Goal: Transaction & Acquisition: Obtain resource

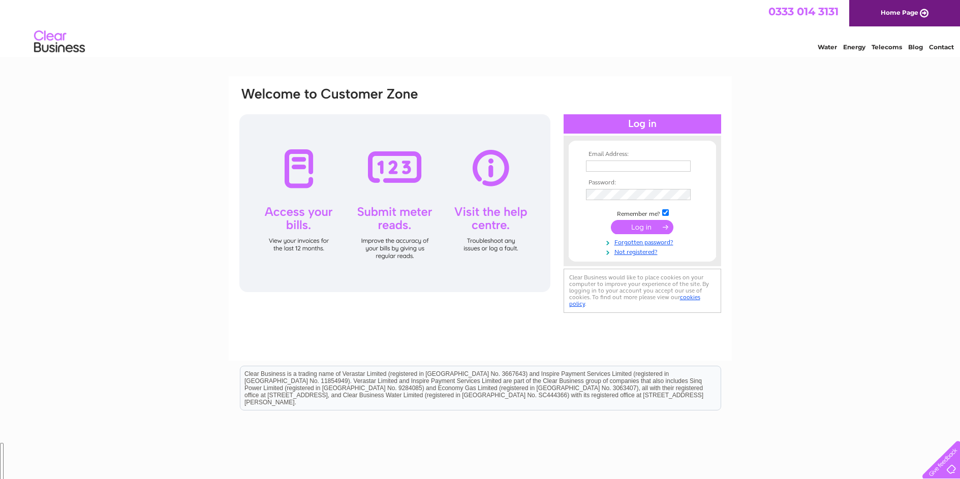
scroll to position [462, 0]
click at [600, 162] on input "text" at bounding box center [639, 167] width 106 height 12
type input "speedpetroleum@btconnect.com"
click at [638, 228] on input "submit" at bounding box center [642, 228] width 63 height 14
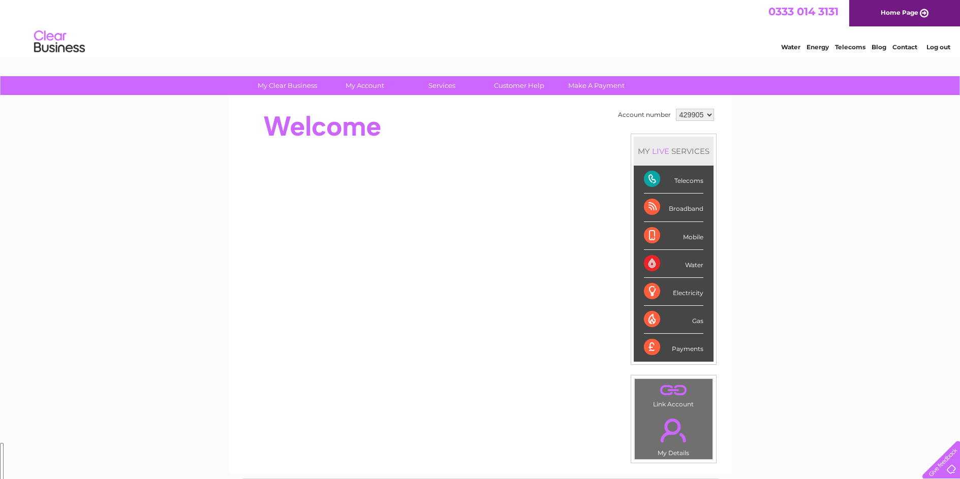
scroll to position [462, 0]
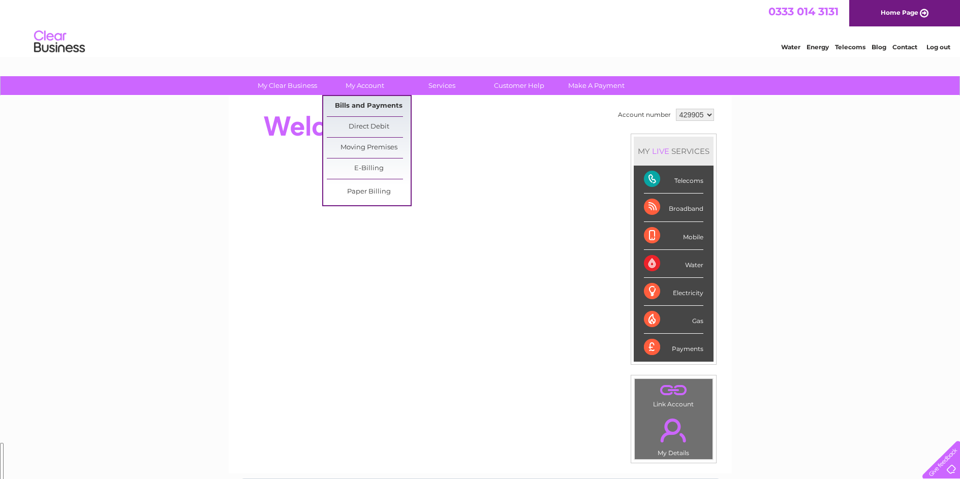
click at [367, 102] on link "Bills and Payments" at bounding box center [369, 106] width 84 height 20
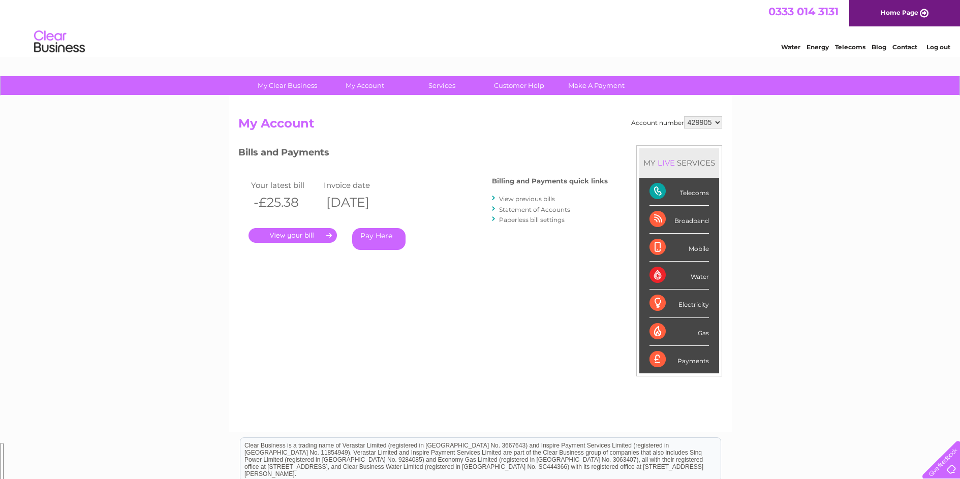
scroll to position [462, 0]
click at [710, 125] on select "429905 429908 429913" at bounding box center [703, 122] width 38 height 12
select select "429908"
click at [684, 116] on select "429905 429908 429913" at bounding box center [703, 122] width 38 height 12
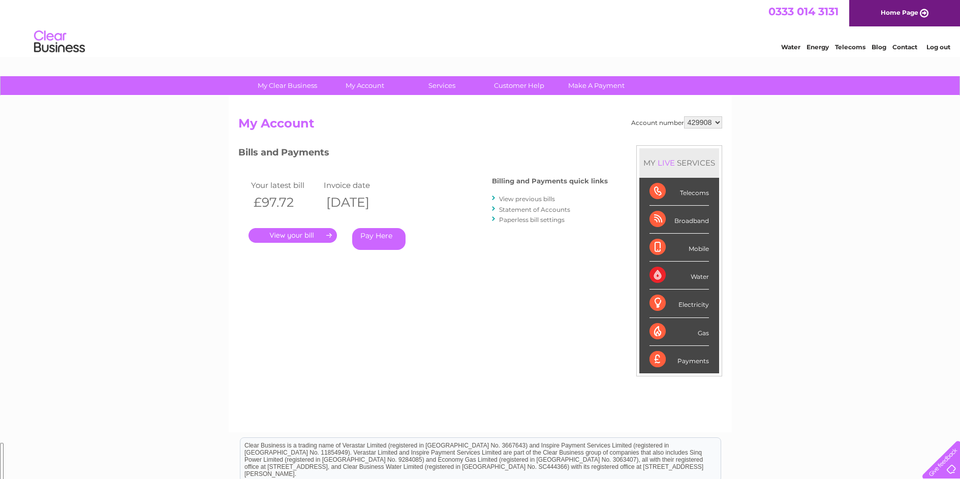
click at [304, 235] on link "." at bounding box center [293, 235] width 88 height 15
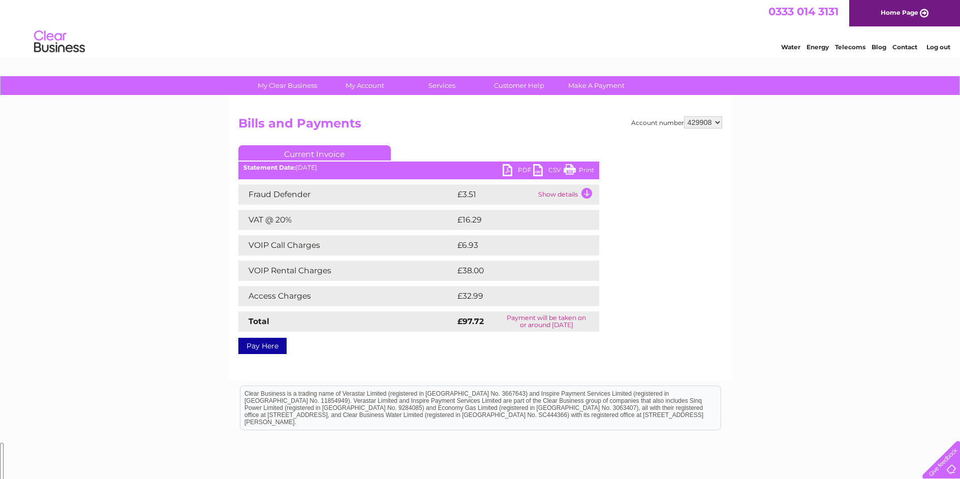
scroll to position [462, 0]
click at [506, 172] on link "PDF" at bounding box center [518, 171] width 30 height 15
click at [706, 121] on select "429905 429908 429913" at bounding box center [703, 122] width 38 height 12
select select "429913"
click at [684, 116] on select "429905 429908 429913" at bounding box center [703, 122] width 38 height 12
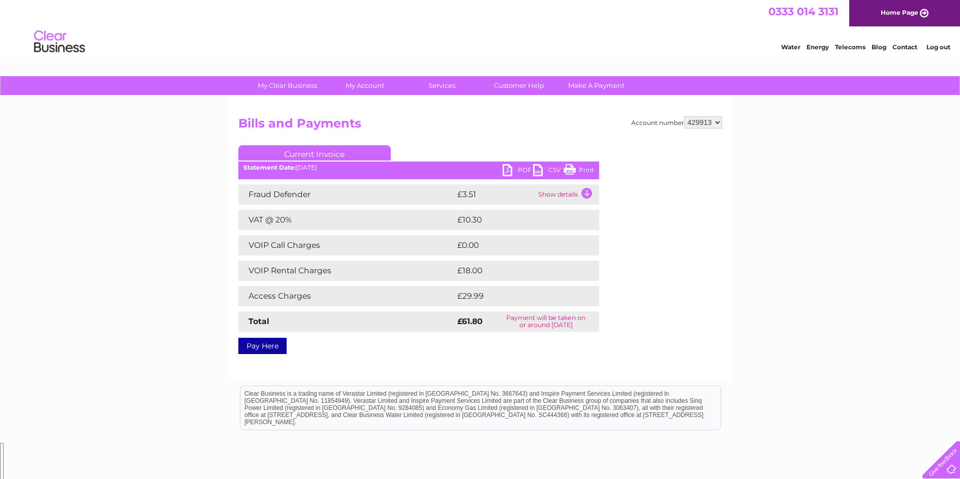
scroll to position [462, 0]
click at [507, 168] on link "PDF" at bounding box center [518, 171] width 30 height 15
